Goal: Information Seeking & Learning: Check status

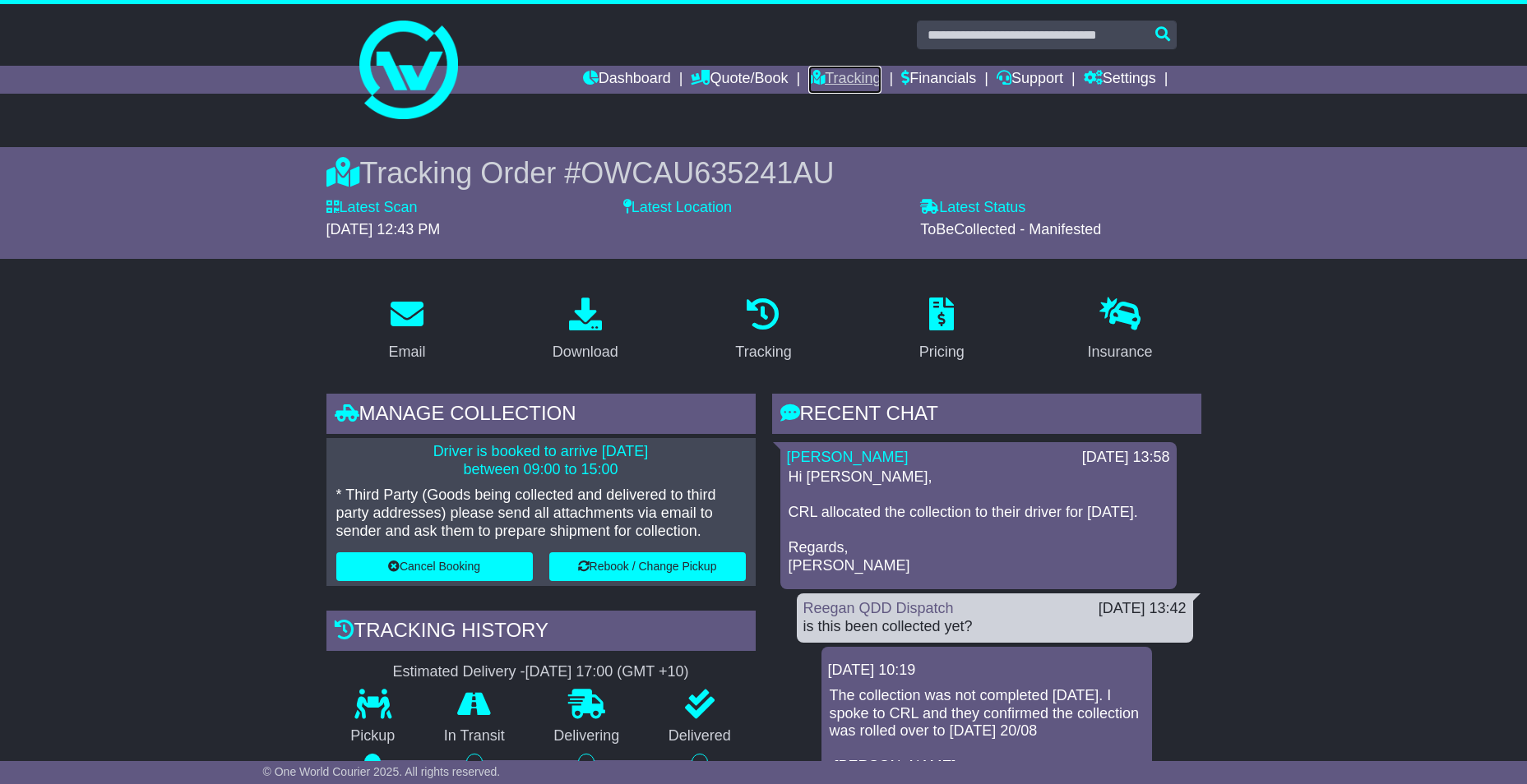
click at [847, 80] on link "Tracking" at bounding box center [844, 79] width 73 height 28
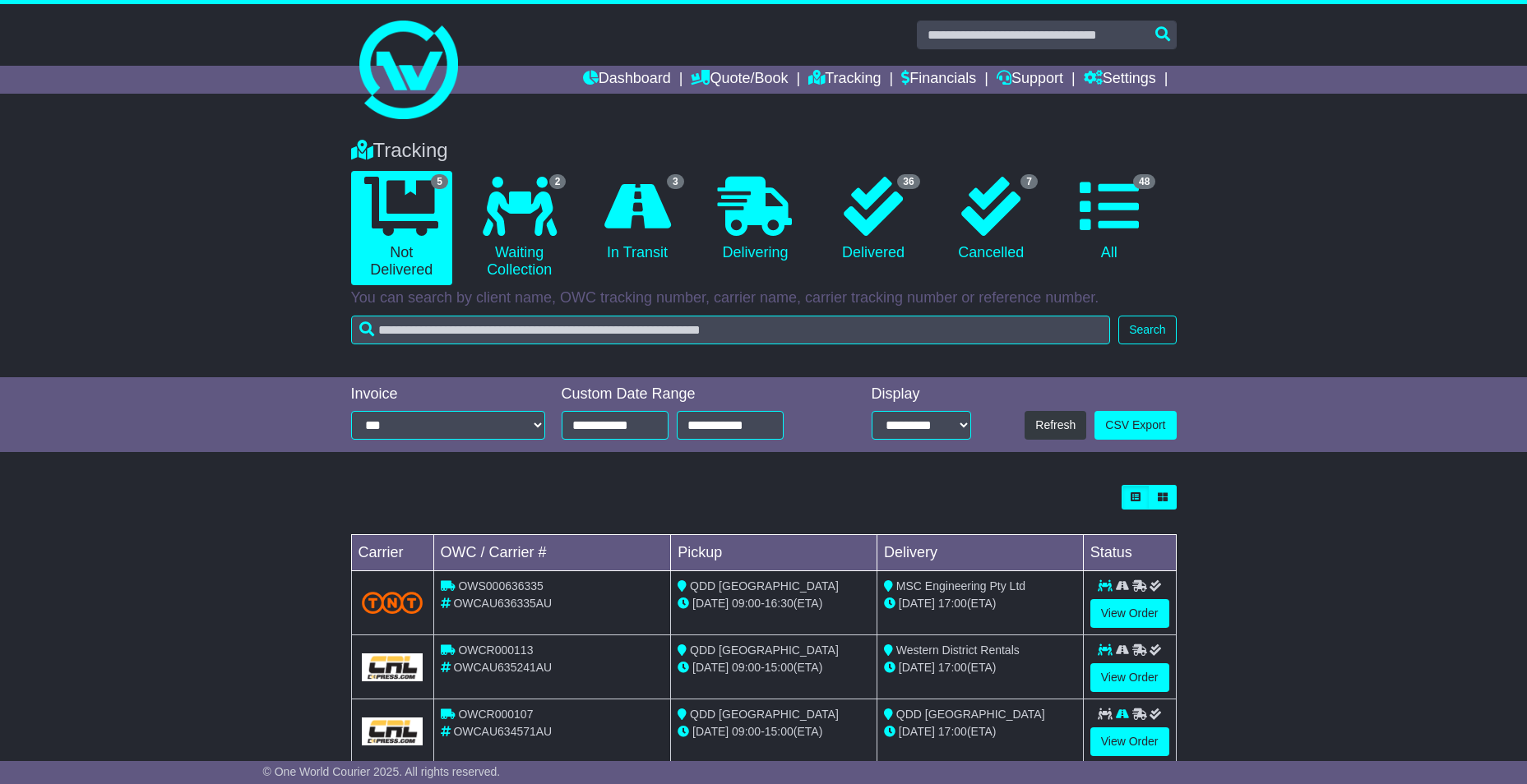
scroll to position [166, 0]
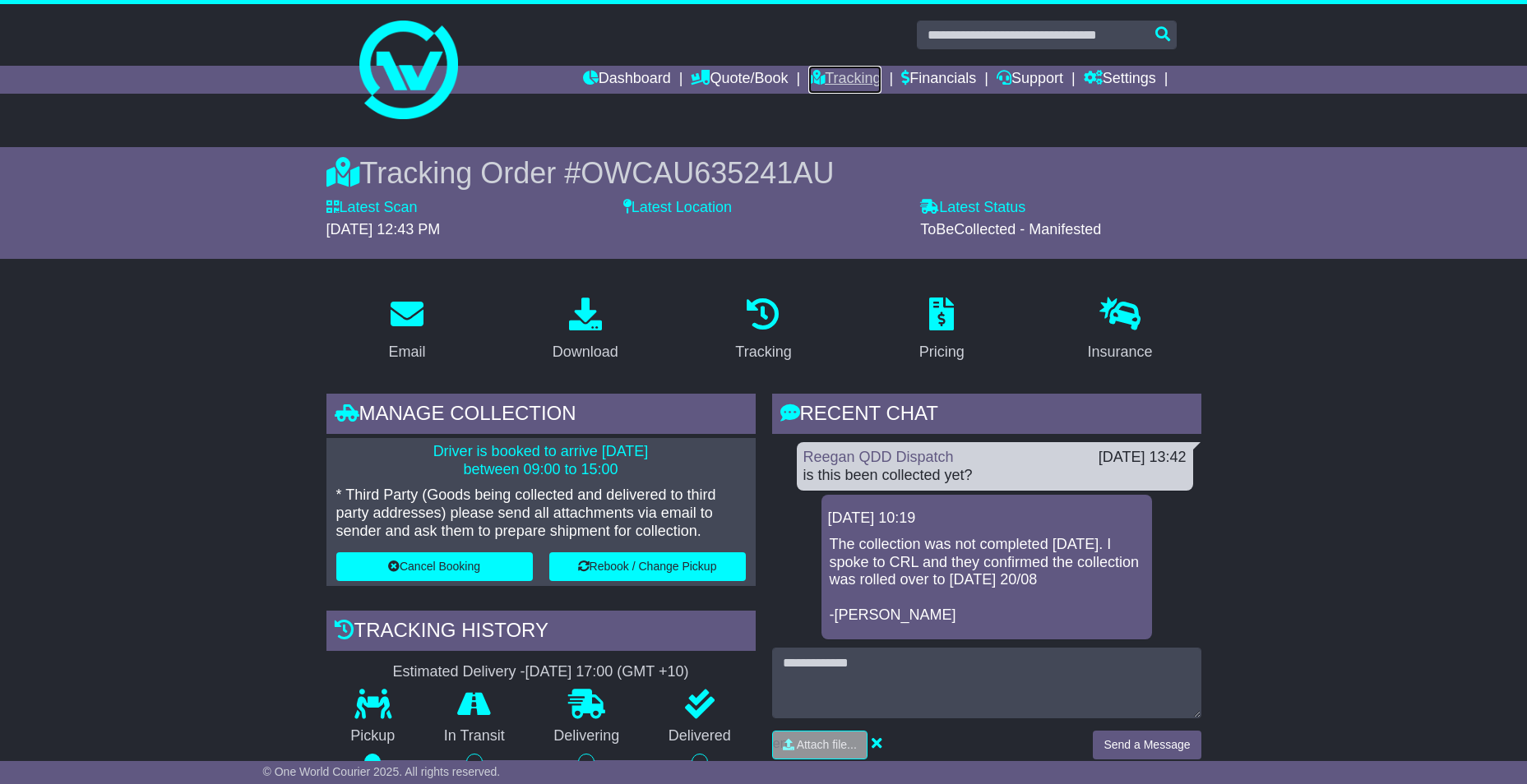
click at [837, 75] on link "Tracking" at bounding box center [844, 79] width 73 height 28
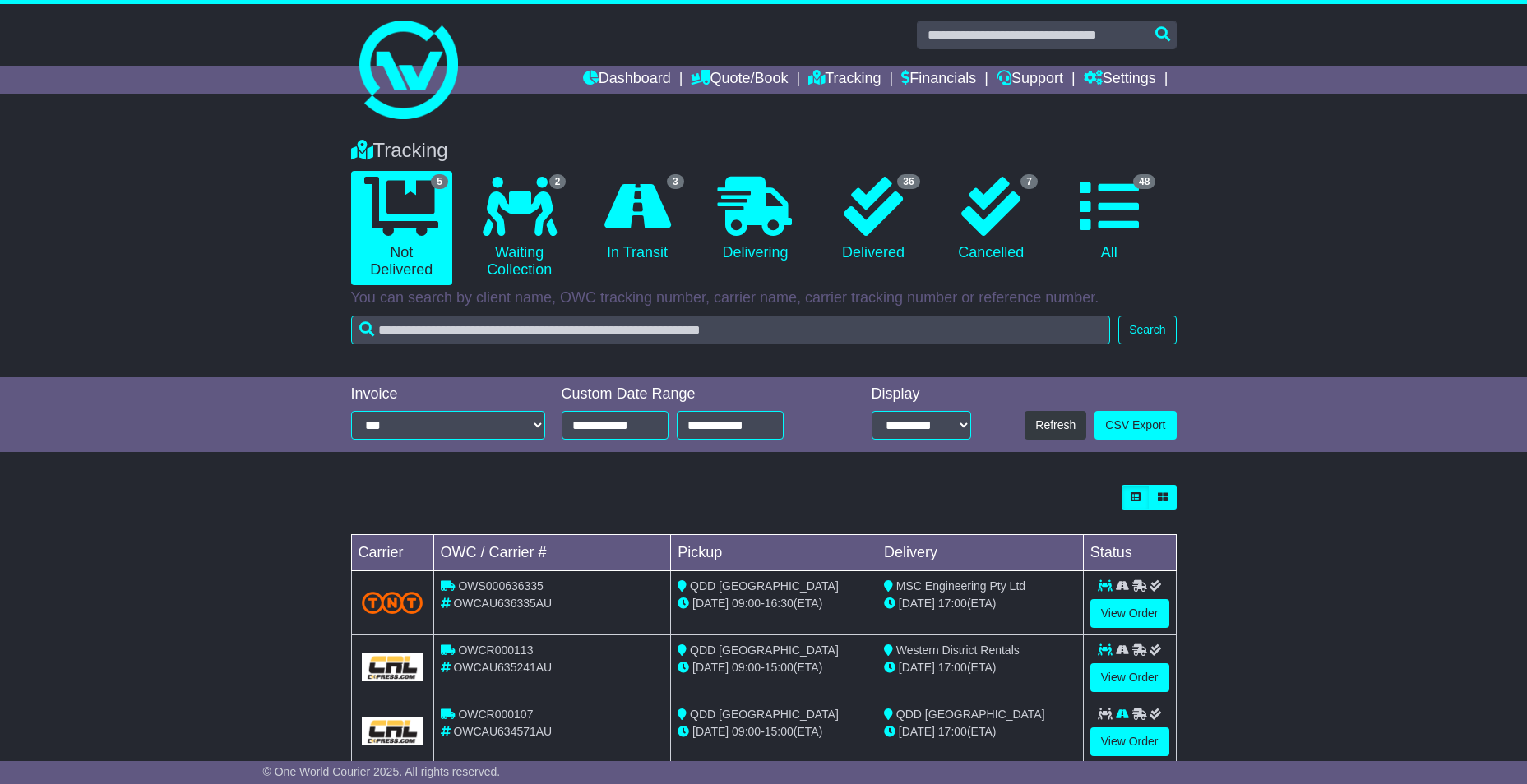
scroll to position [166, 0]
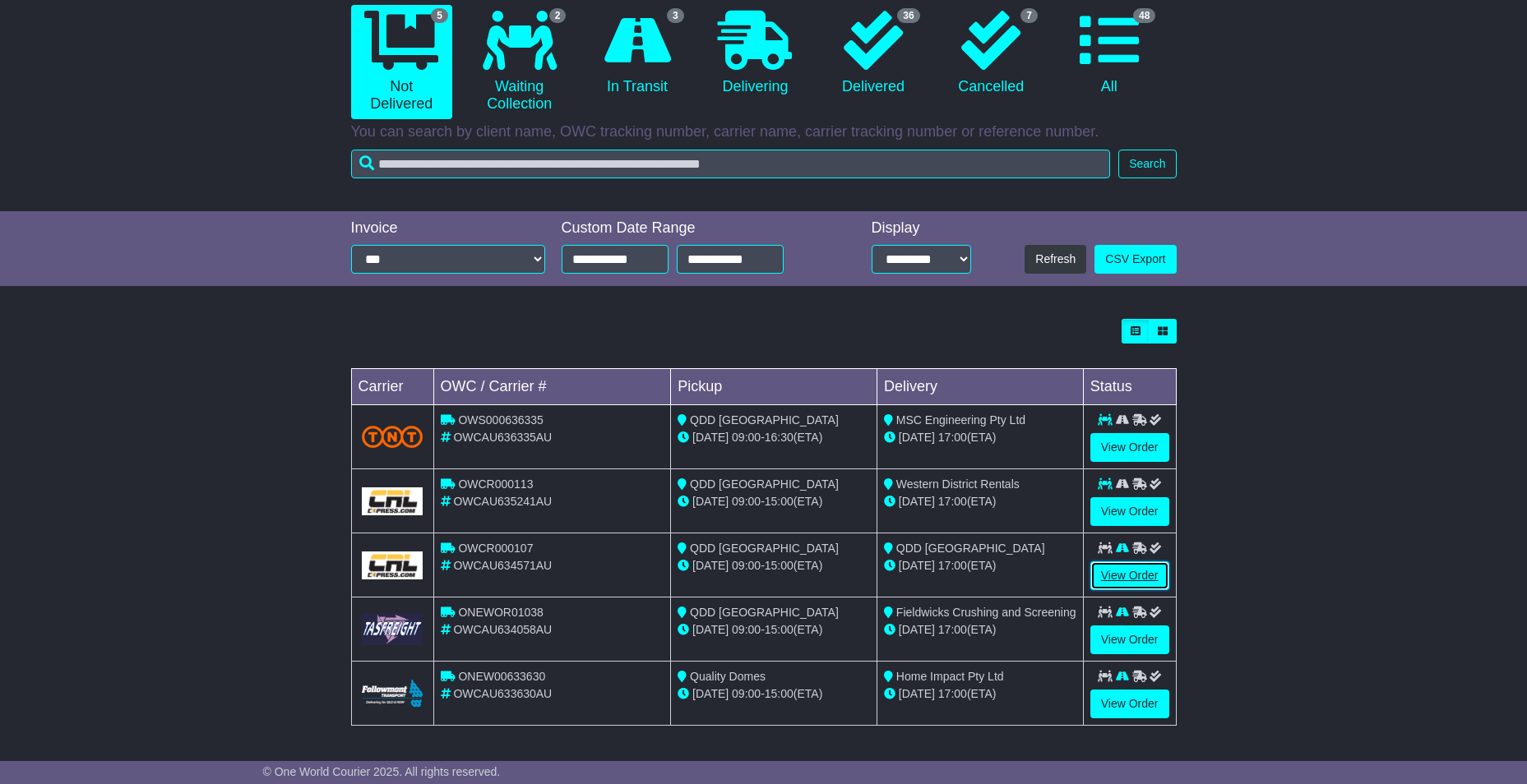
click at [1137, 576] on link "View Order" at bounding box center [1130, 576] width 79 height 29
